Goal: Information Seeking & Learning: Learn about a topic

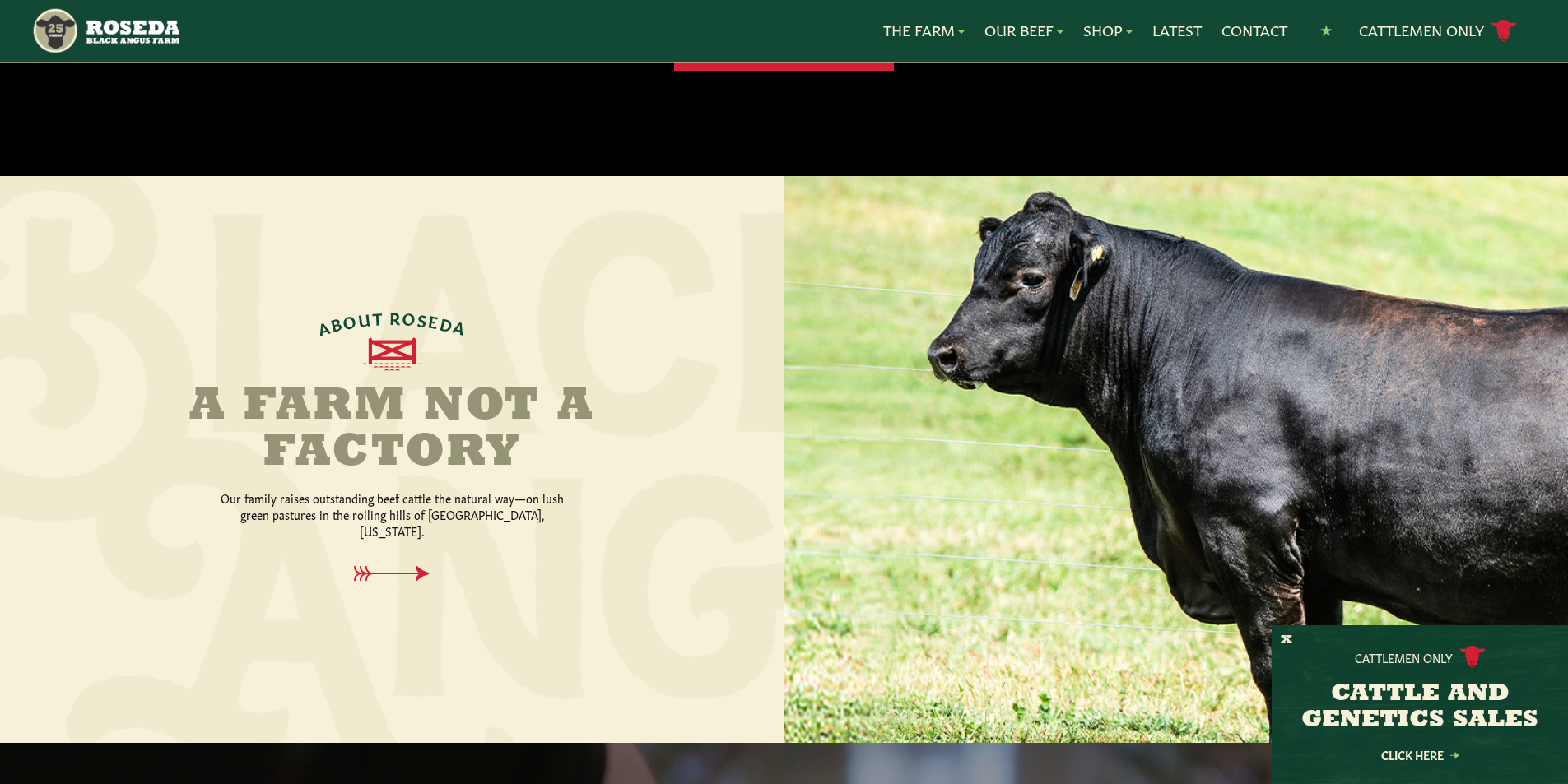
scroll to position [494, 0]
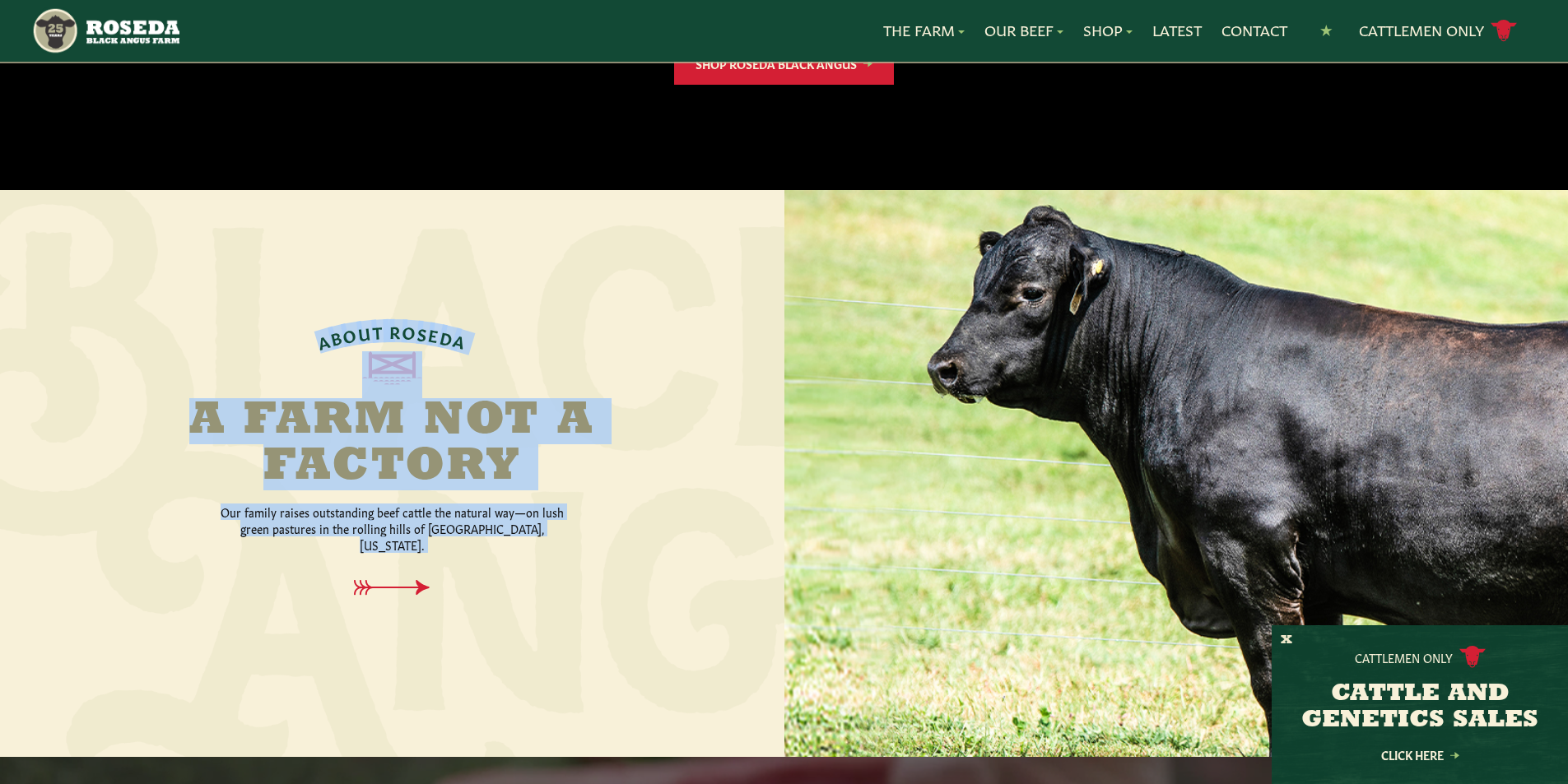
drag, startPoint x: 1006, startPoint y: 437, endPoint x: 679, endPoint y: 442, distance: 327.0
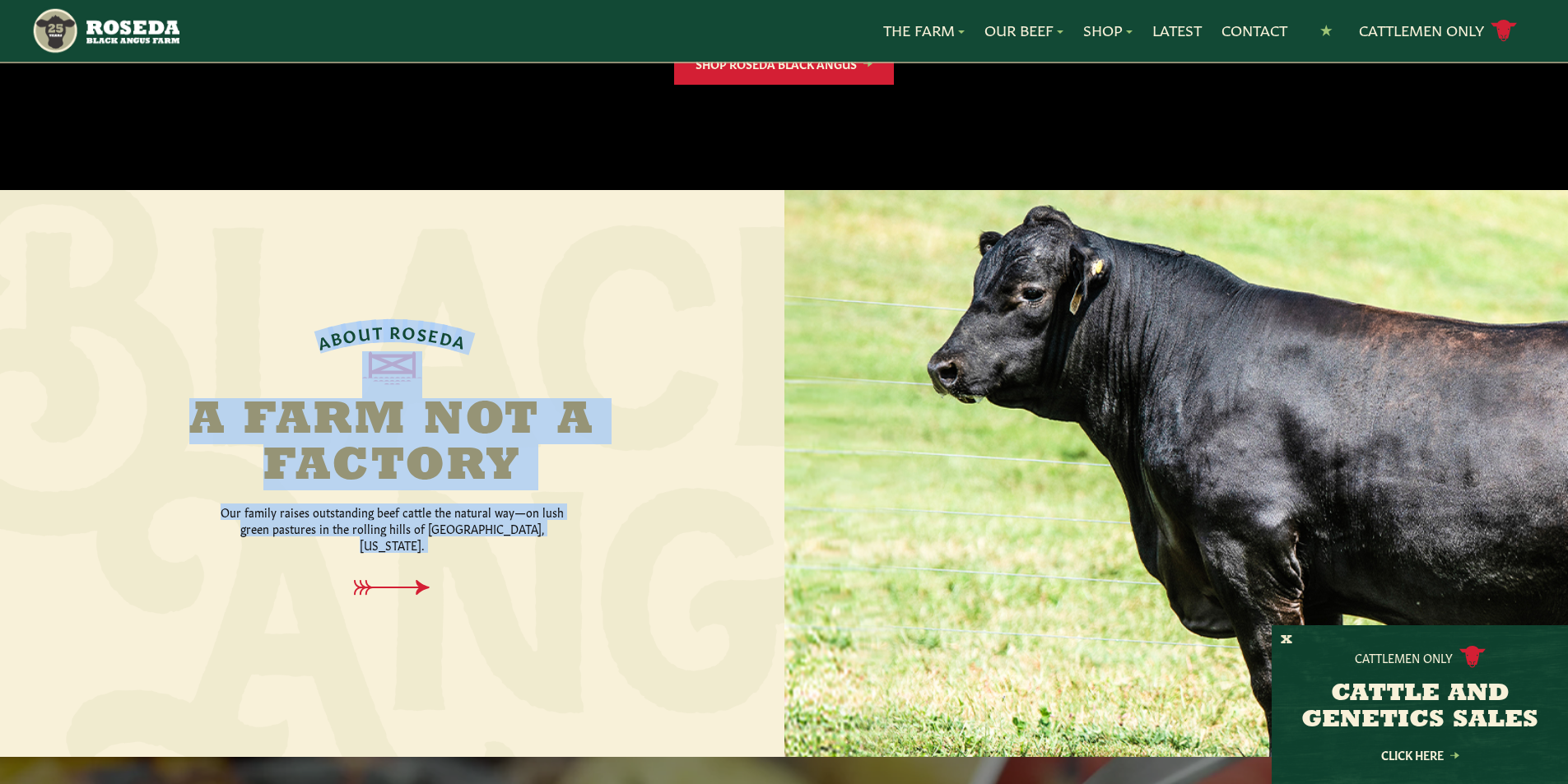
click at [679, 442] on div "A B O U T R O S E D A A Farm Not a Factory Our family raises outstanding beef c…" at bounding box center [784, 473] width 1568 height 567
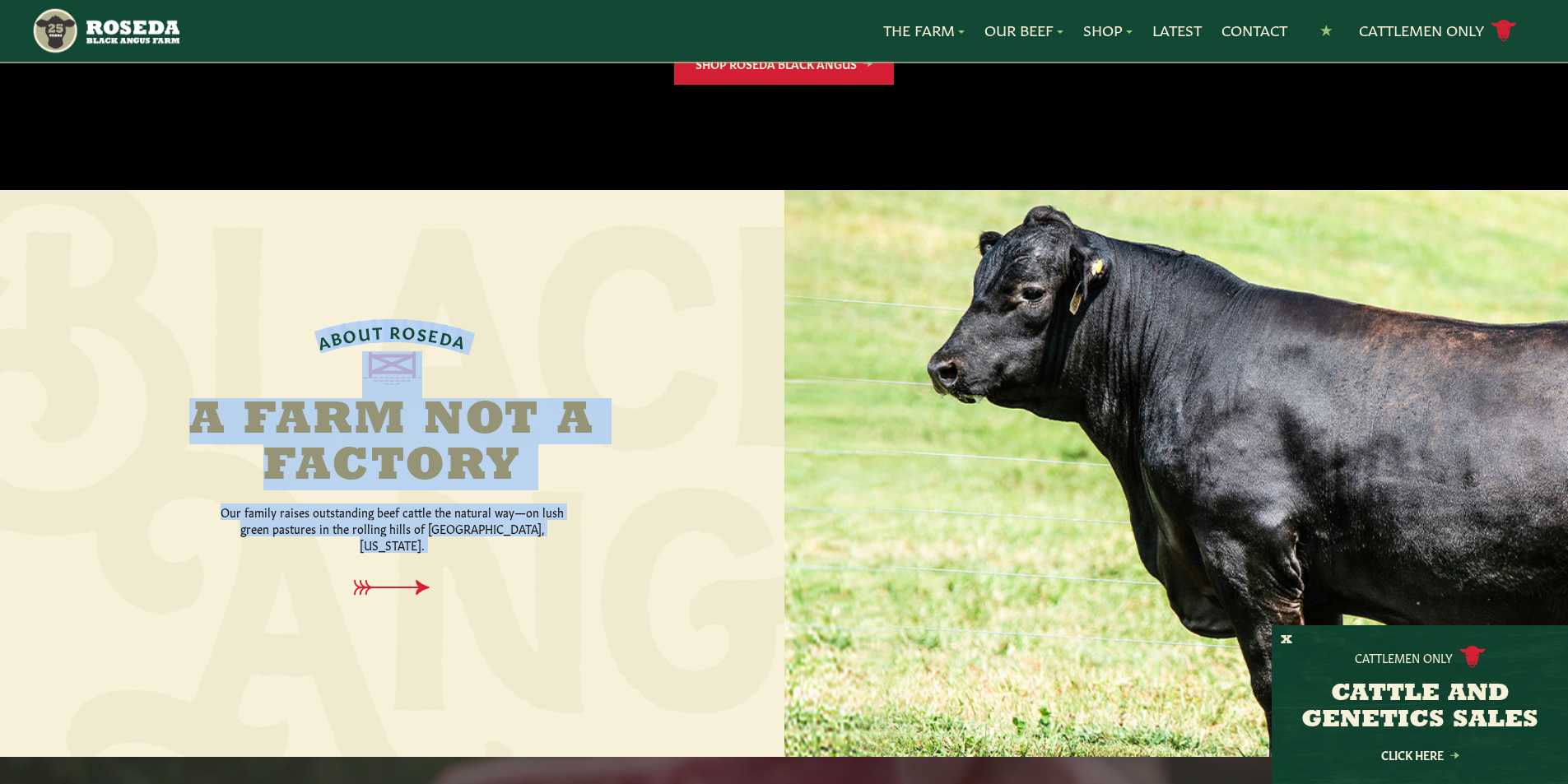
click at [975, 437] on div at bounding box center [1176, 473] width 784 height 567
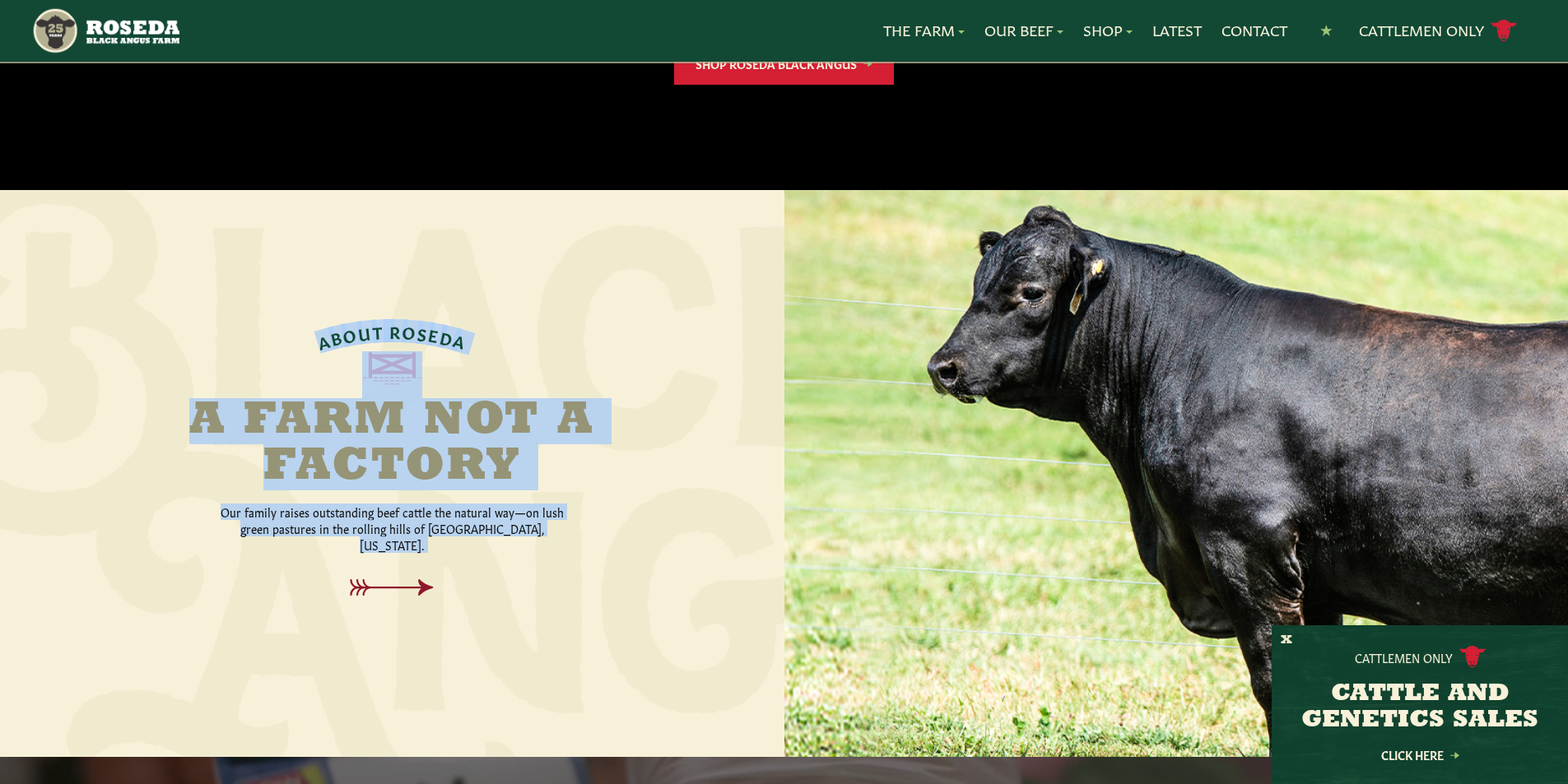
click at [393, 579] on icon at bounding box center [391, 588] width 83 height 16
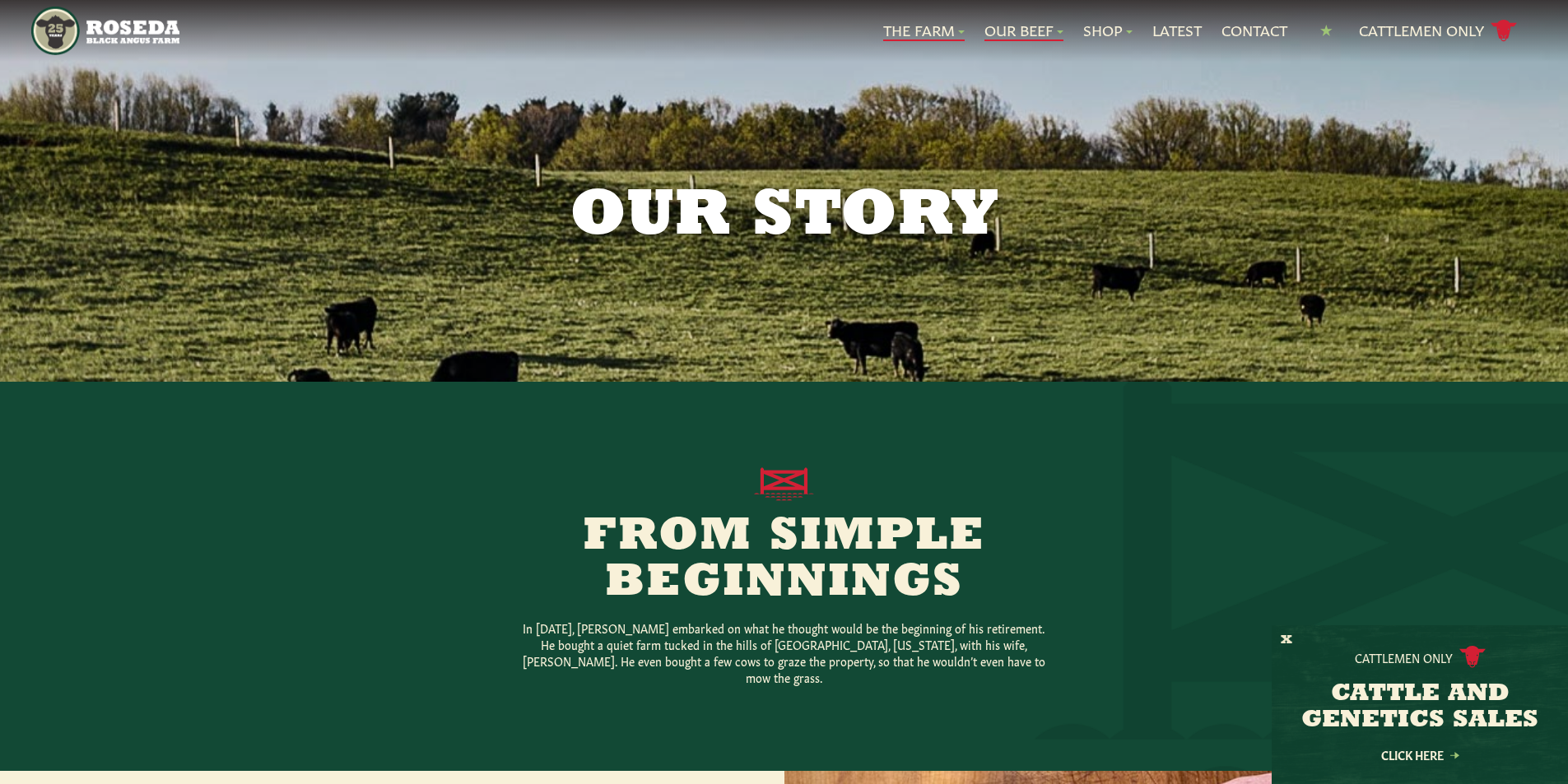
click at [1007, 30] on link "Our Beef" at bounding box center [1023, 31] width 79 height 22
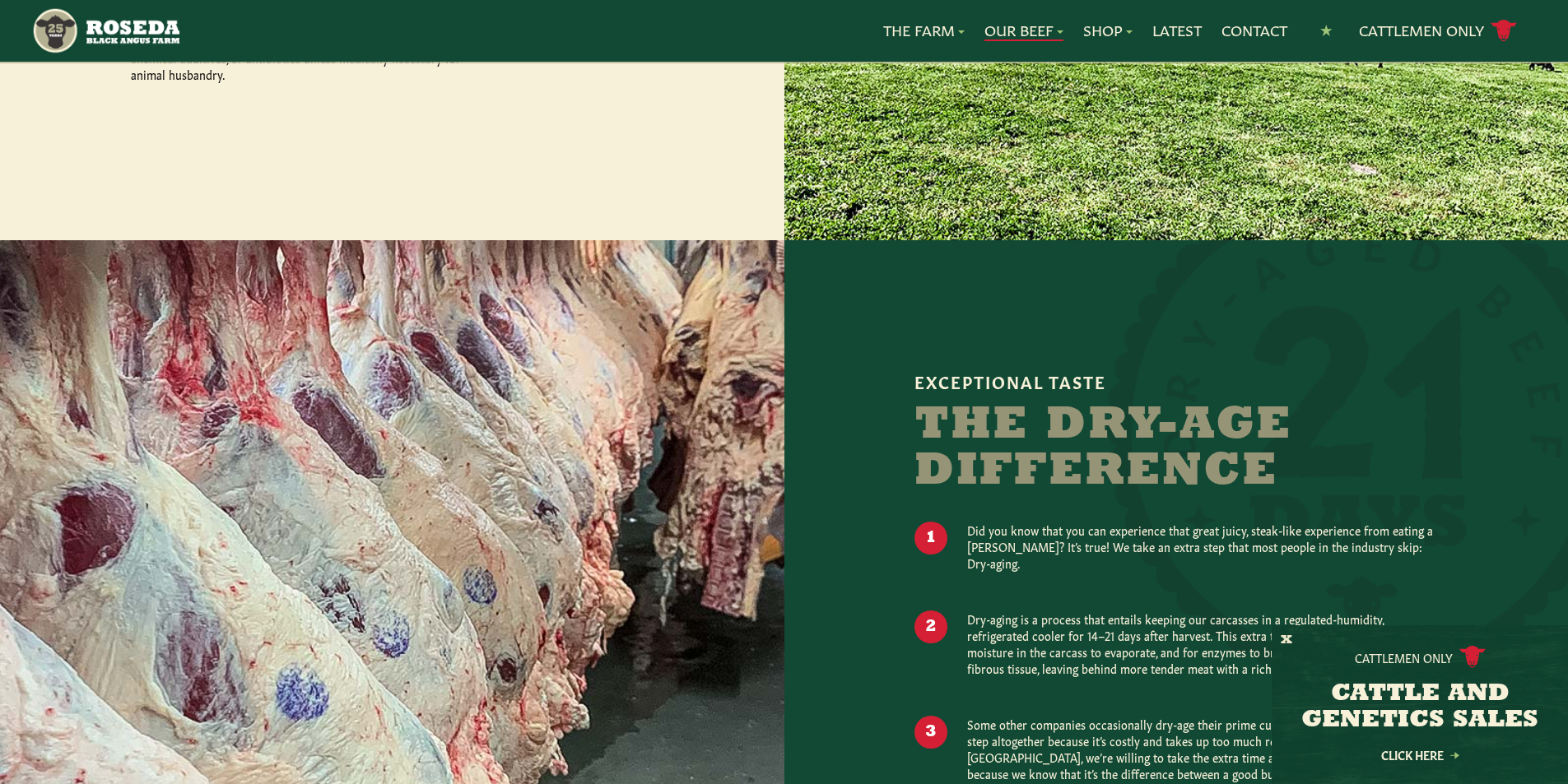
scroll to position [848, 0]
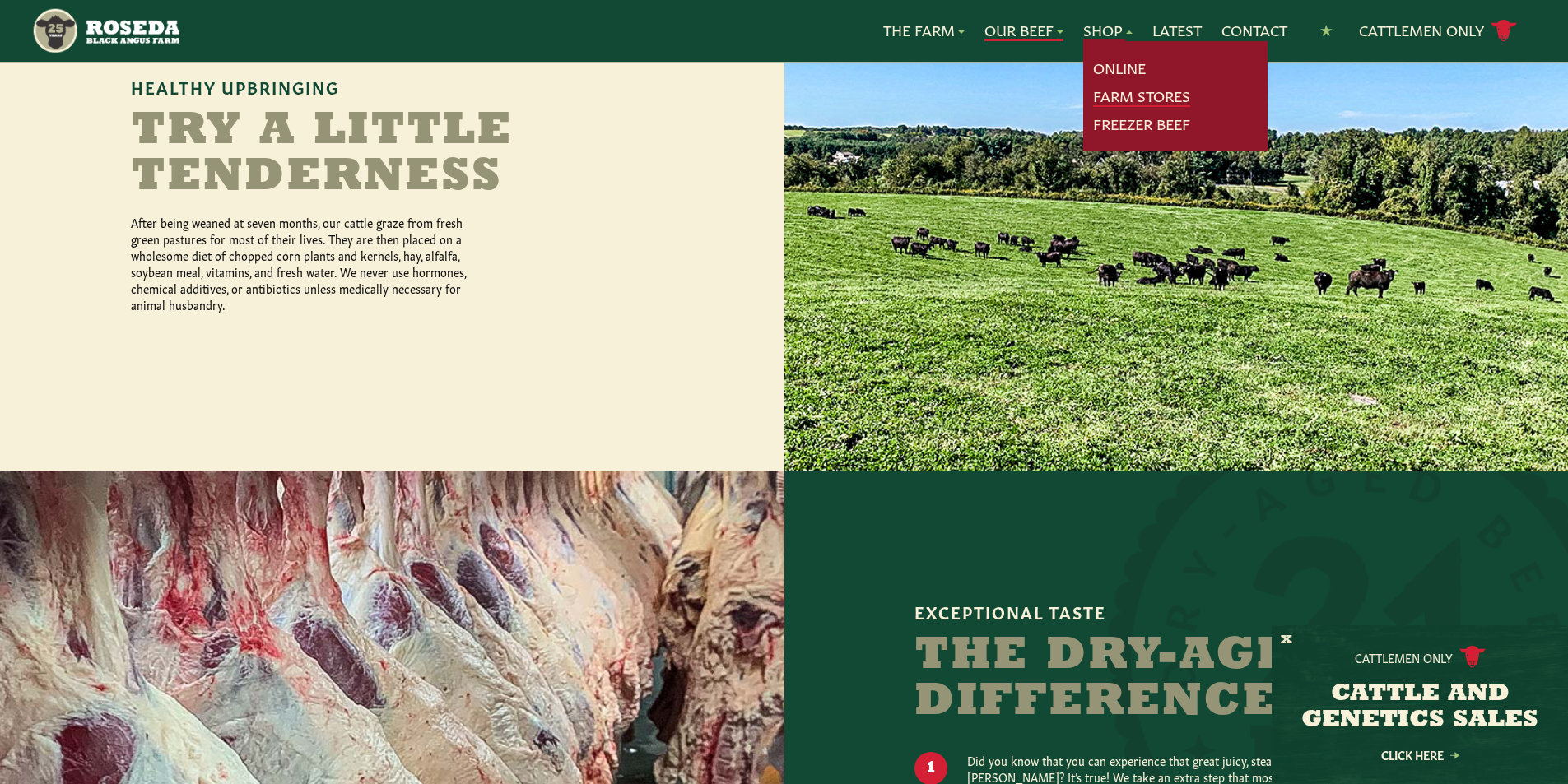
click at [1161, 99] on link "Farm Stores" at bounding box center [1141, 96] width 97 height 22
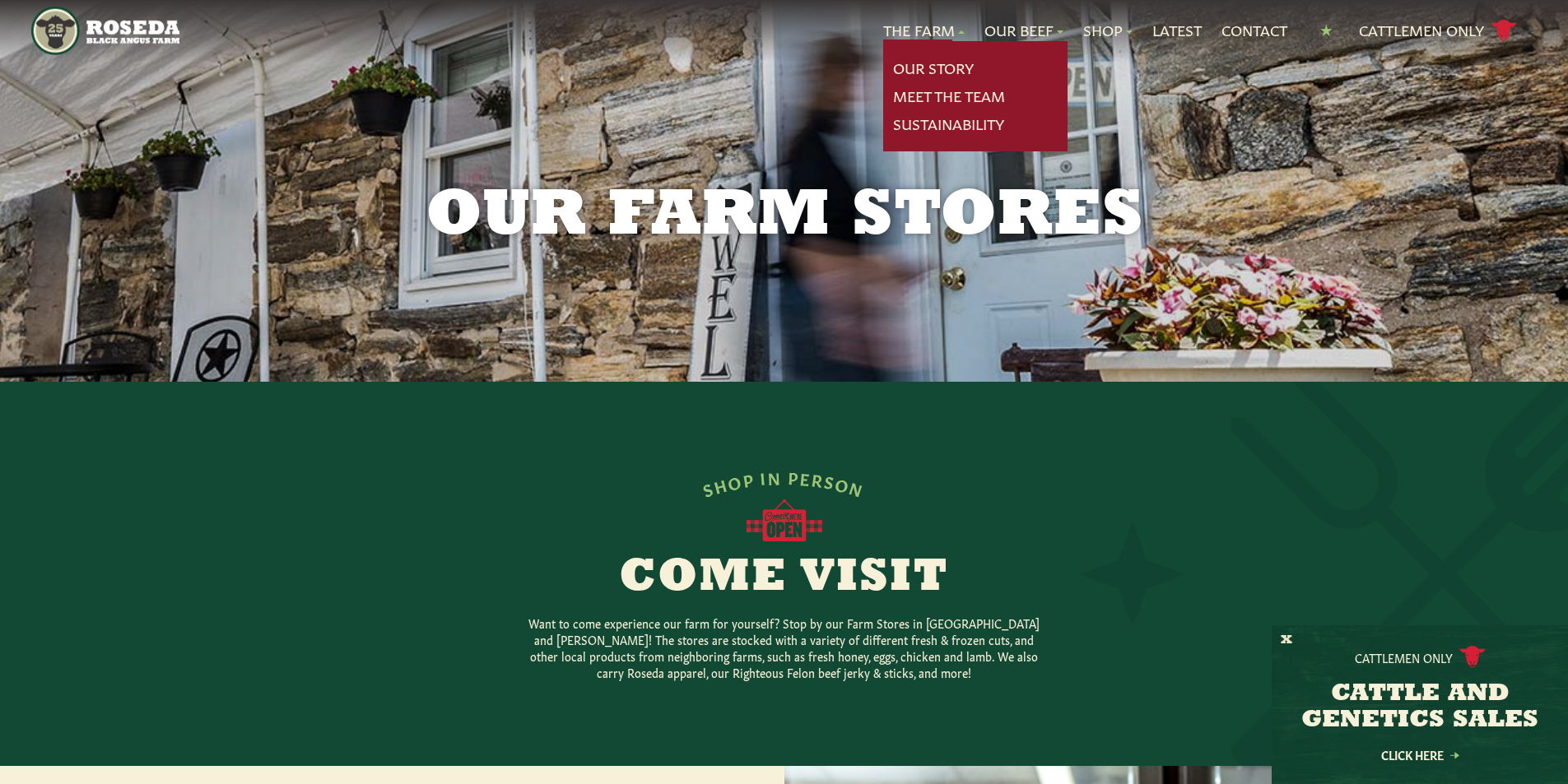
click at [896, 27] on link "The Farm" at bounding box center [924, 31] width 82 height 22
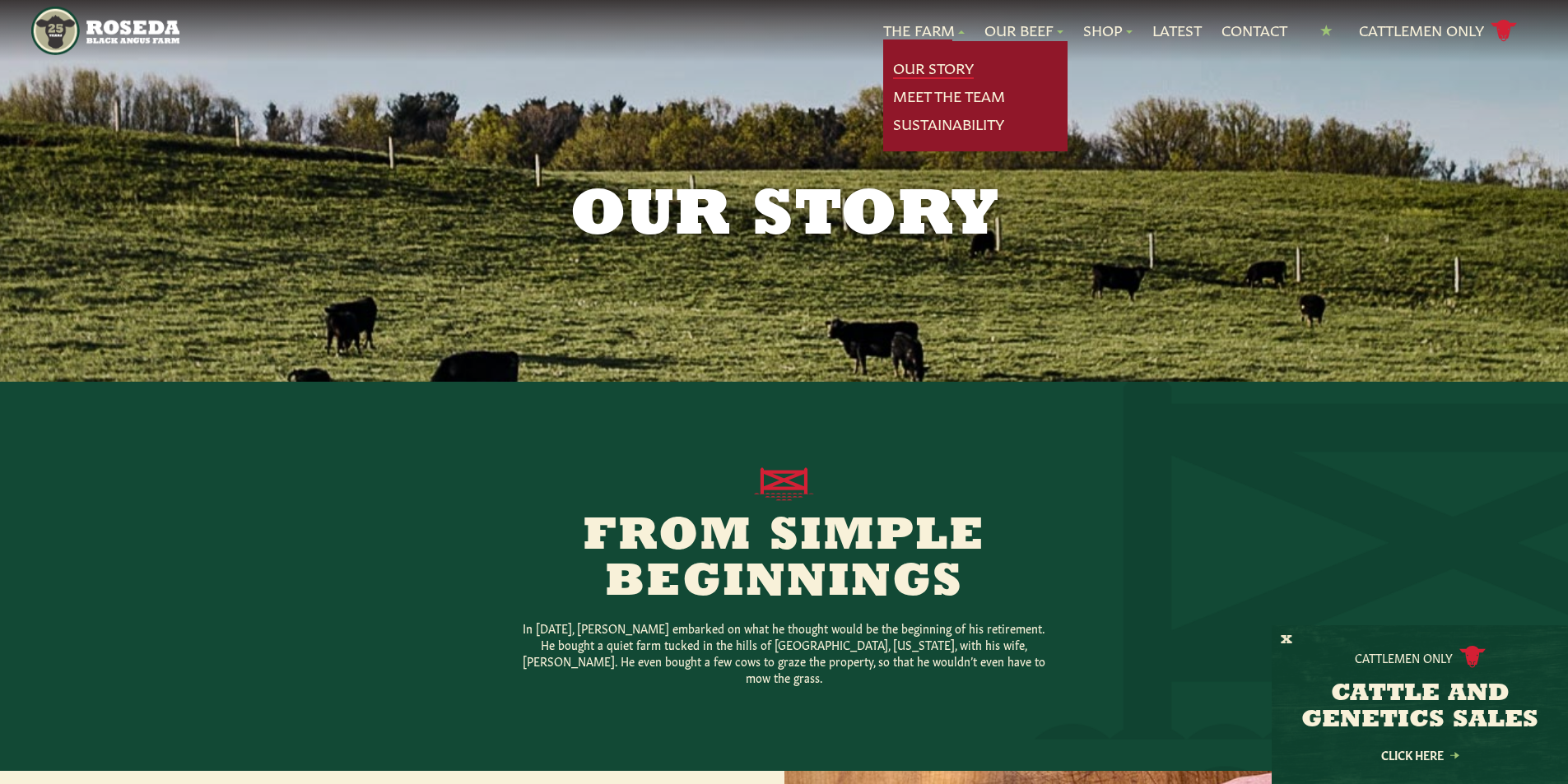
click at [950, 72] on link "Our Story" at bounding box center [933, 68] width 81 height 22
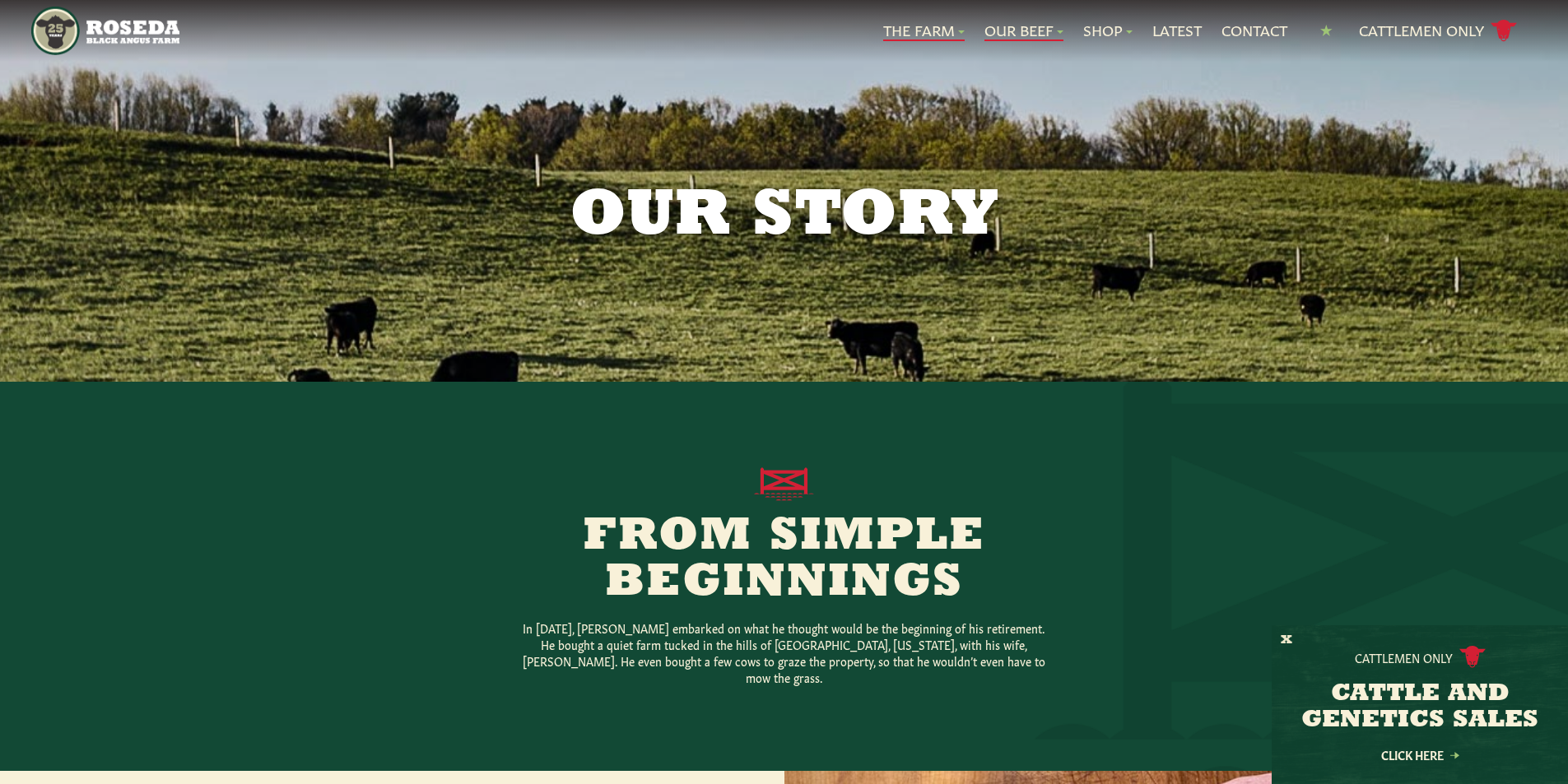
click at [1013, 30] on link "Our Beef" at bounding box center [1023, 31] width 79 height 22
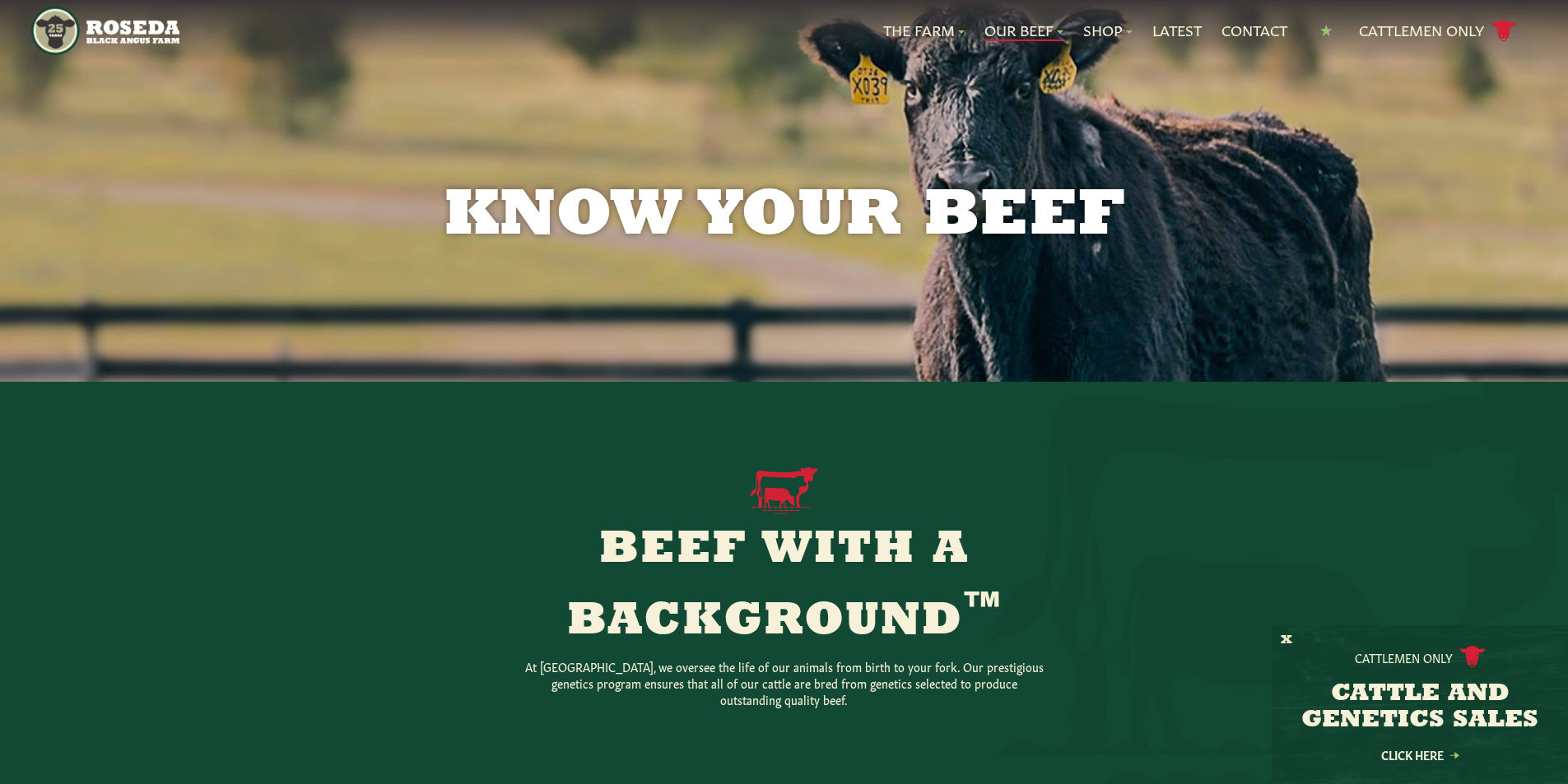
click at [997, 126] on div "Know Your Beef" at bounding box center [784, 191] width 1568 height 382
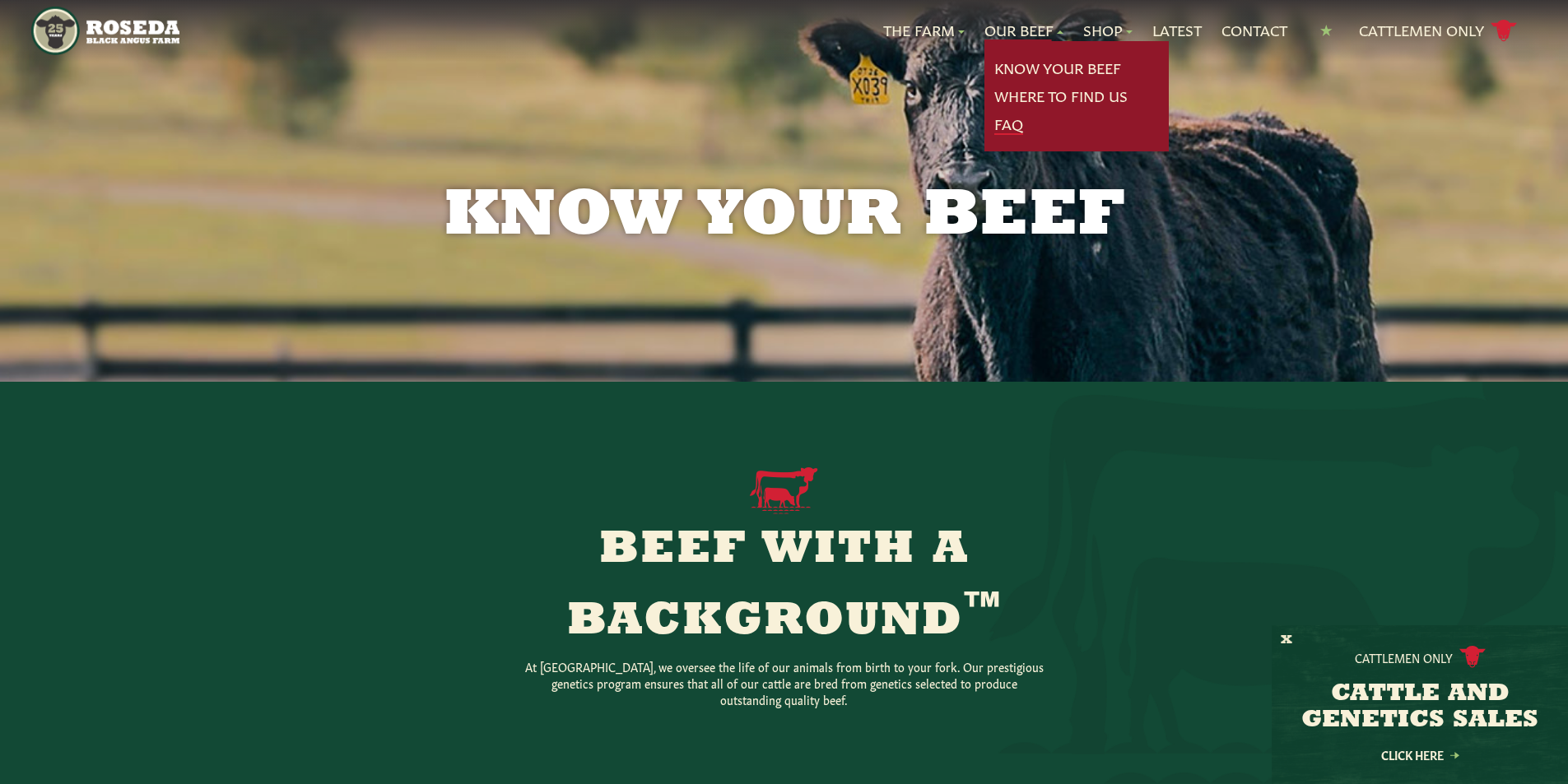
click at [1001, 126] on link "FAQ" at bounding box center [1009, 125] width 29 height 22
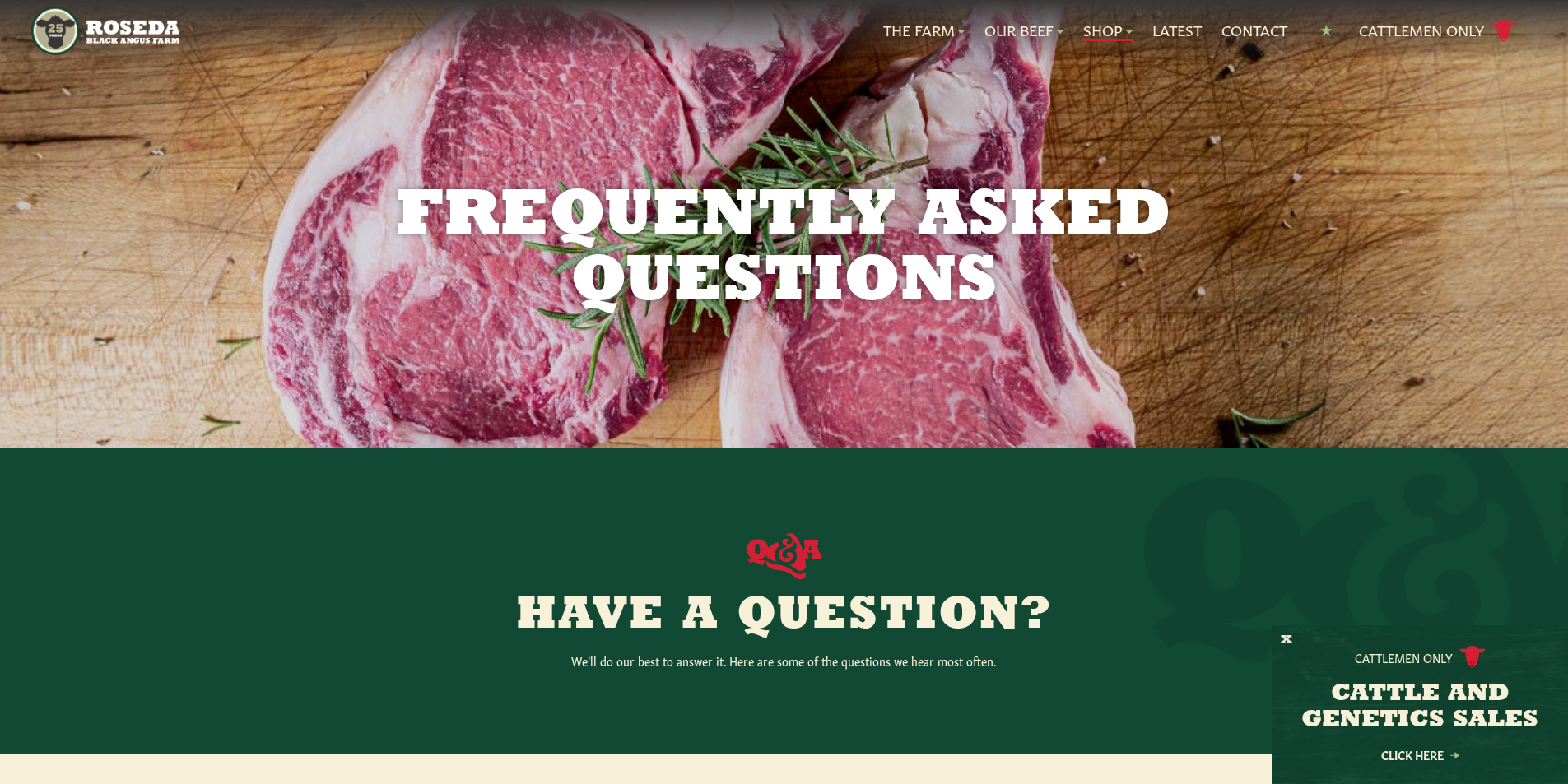
click at [1098, 22] on link "Shop" at bounding box center [1108, 31] width 49 height 22
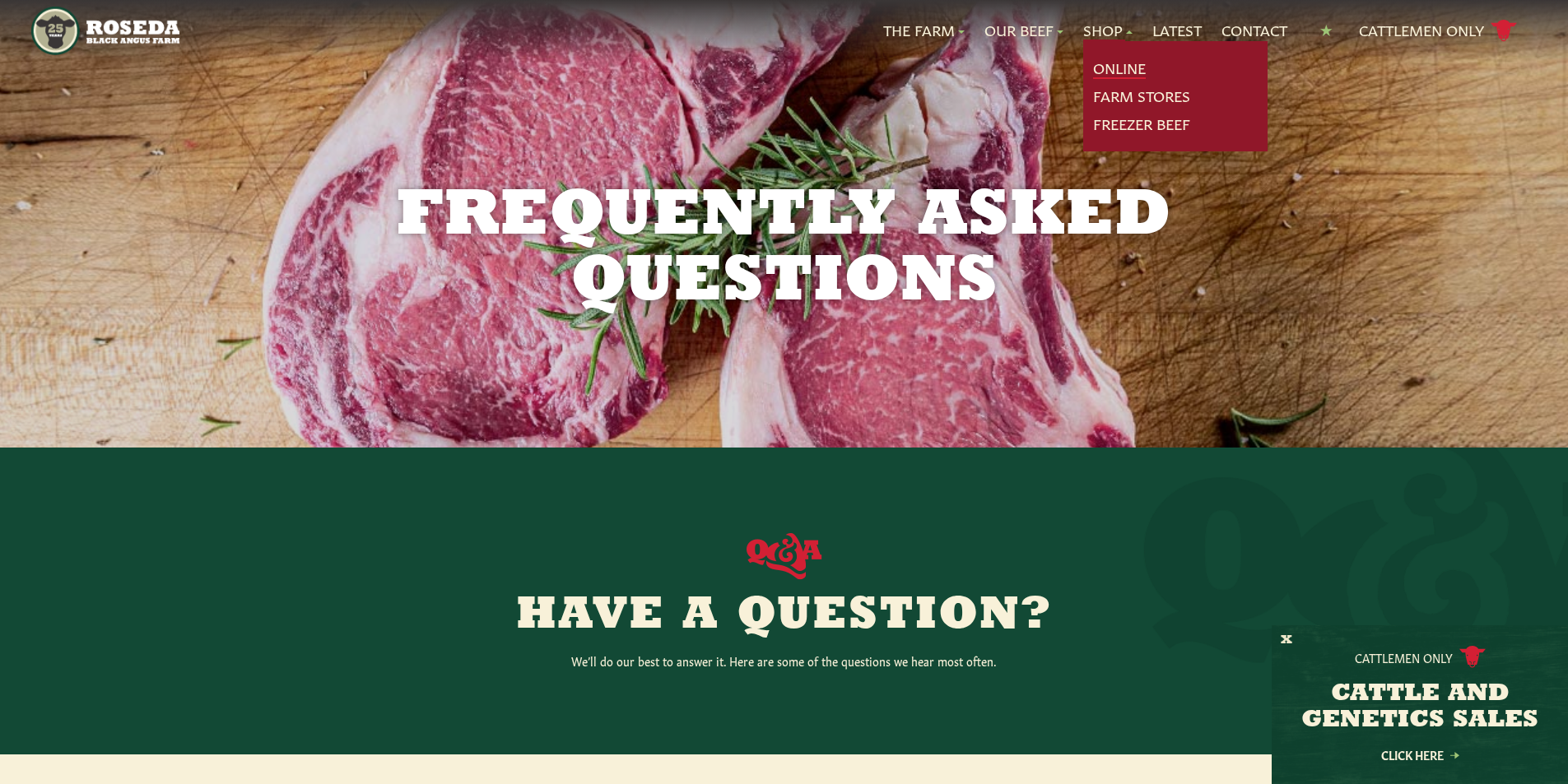
click at [1113, 63] on link "Online" at bounding box center [1120, 68] width 53 height 22
